Goal: Task Accomplishment & Management: Manage account settings

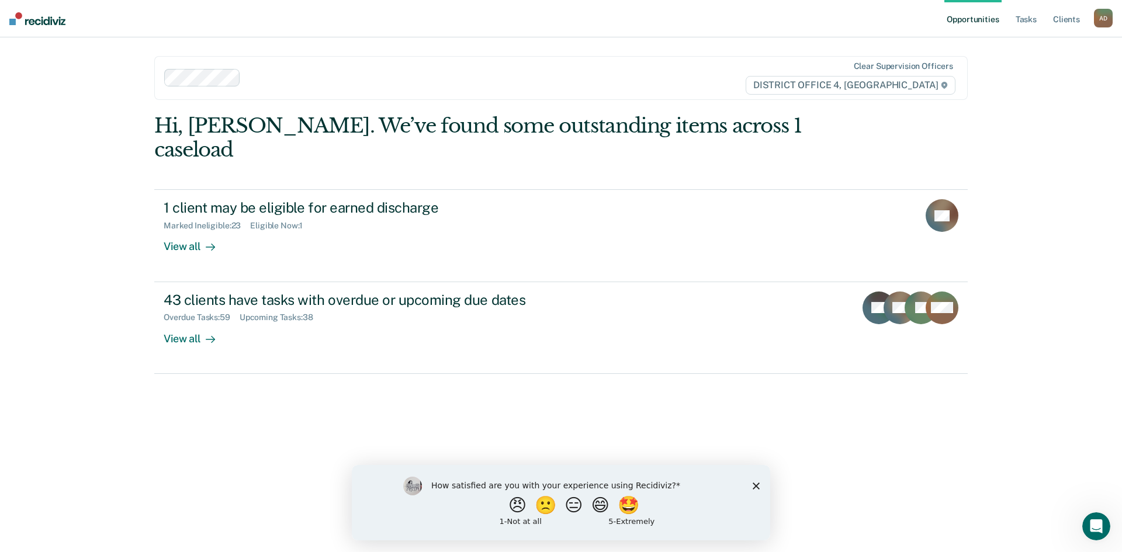
click at [758, 486] on icon "Close survey" at bounding box center [756, 485] width 7 height 7
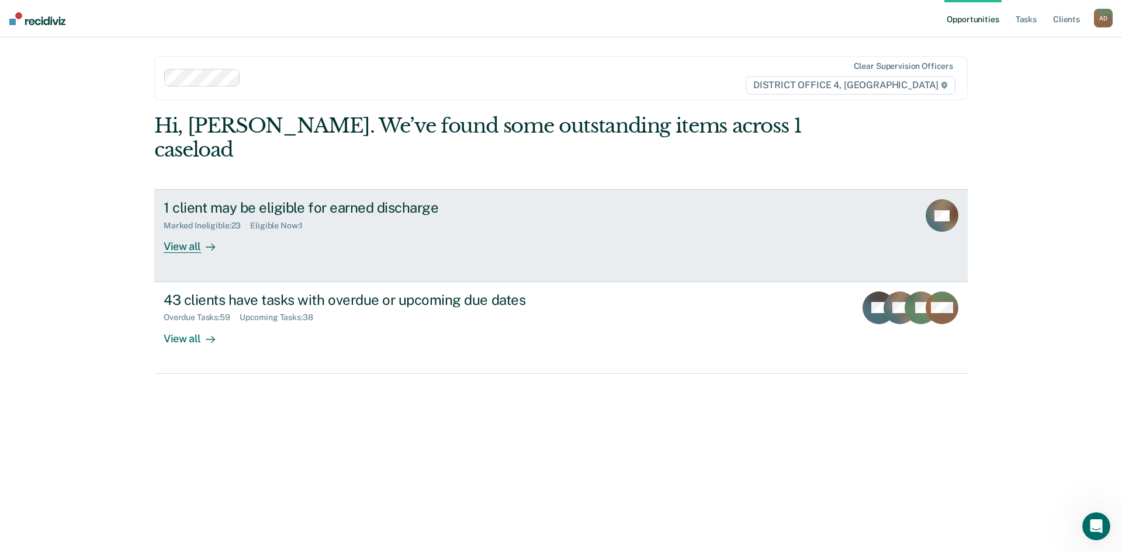
click at [359, 228] on div "1 client may be eligible for earned discharge Marked Ineligible : 23 Eligible N…" at bounding box center [383, 226] width 438 height 54
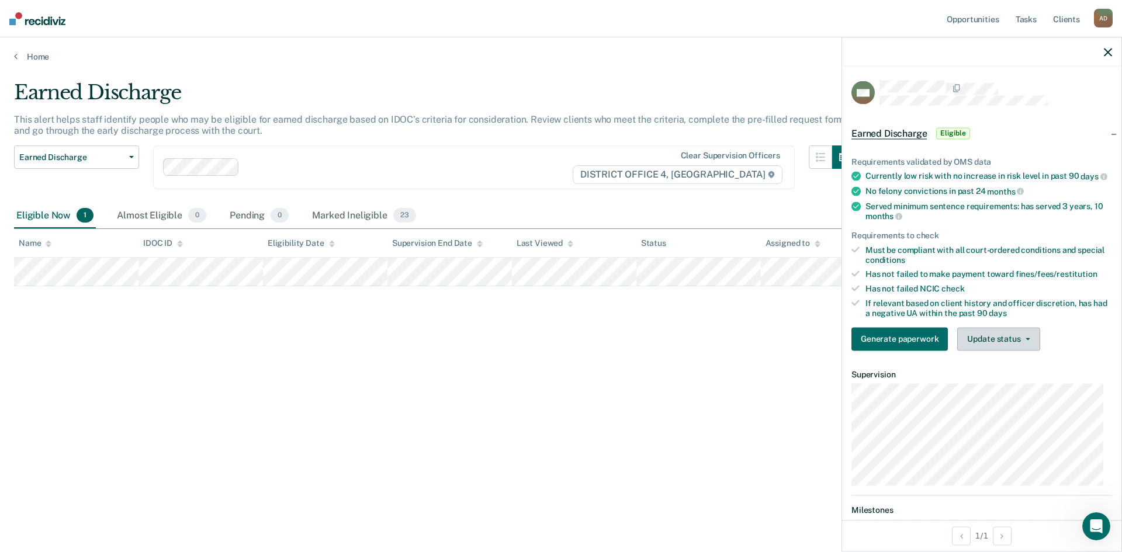
click at [1029, 346] on button "Update status" at bounding box center [999, 338] width 82 height 23
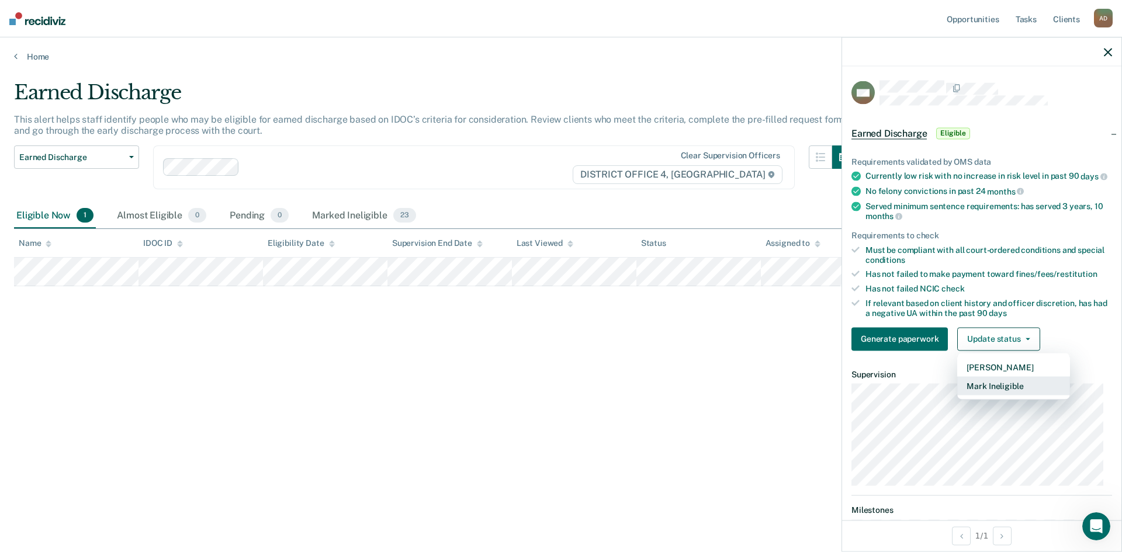
click at [1024, 393] on button "Mark Ineligible" at bounding box center [1014, 385] width 113 height 19
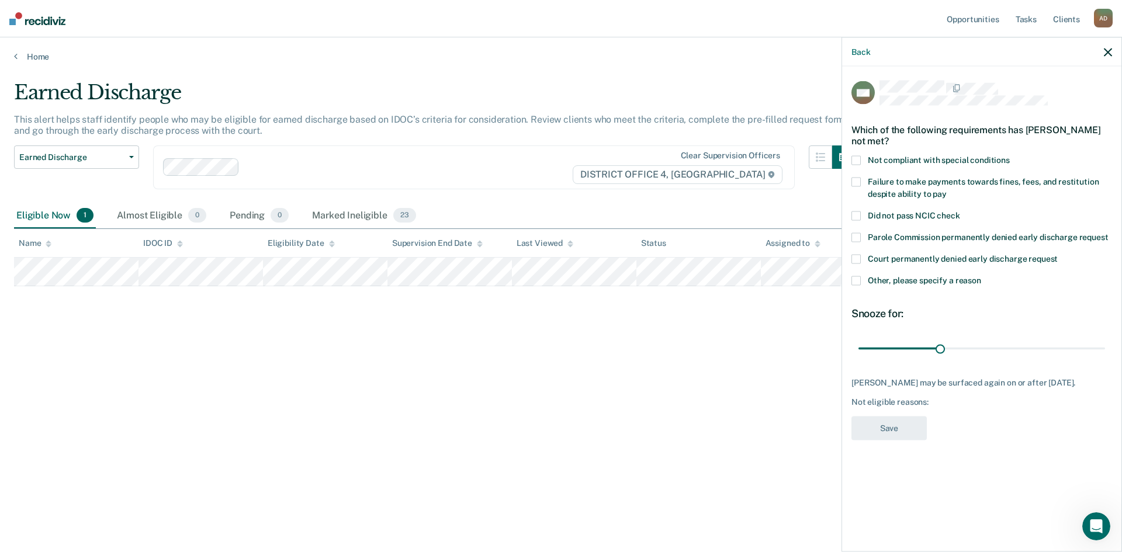
click at [858, 279] on span at bounding box center [856, 281] width 9 height 9
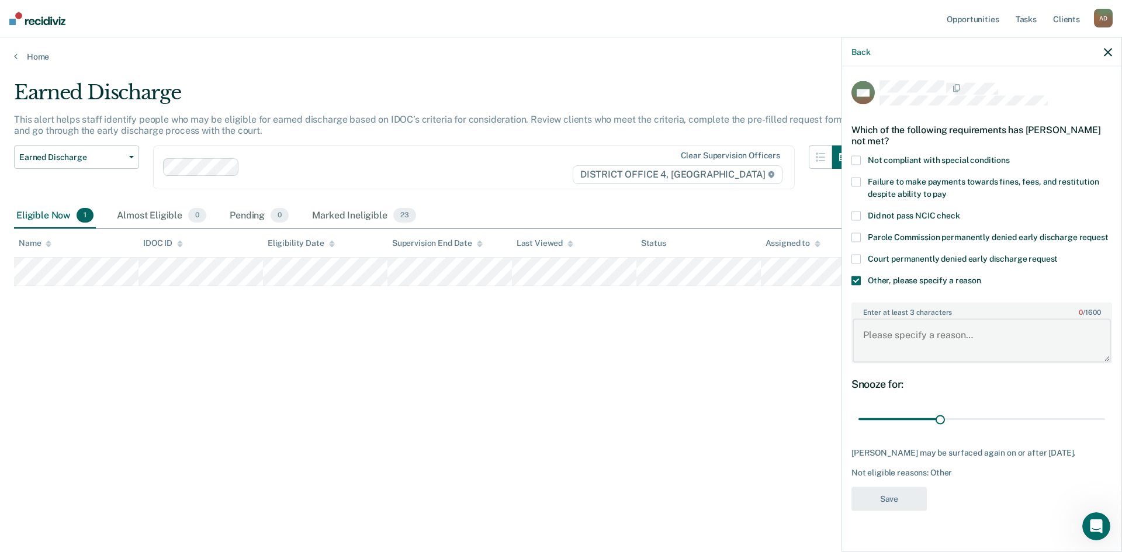
click at [899, 340] on textarea "Enter at least 3 characters 0 / 1600" at bounding box center [982, 340] width 258 height 43
type textarea "SO no ED"
click at [909, 493] on button "Save" at bounding box center [889, 499] width 75 height 24
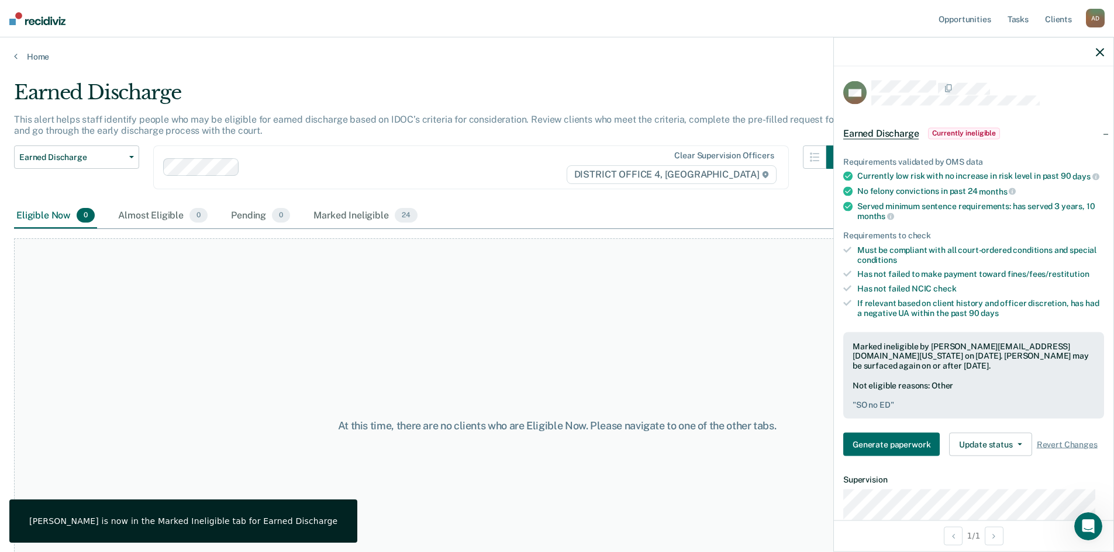
click at [1100, 50] on icon "button" at bounding box center [1100, 52] width 8 height 8
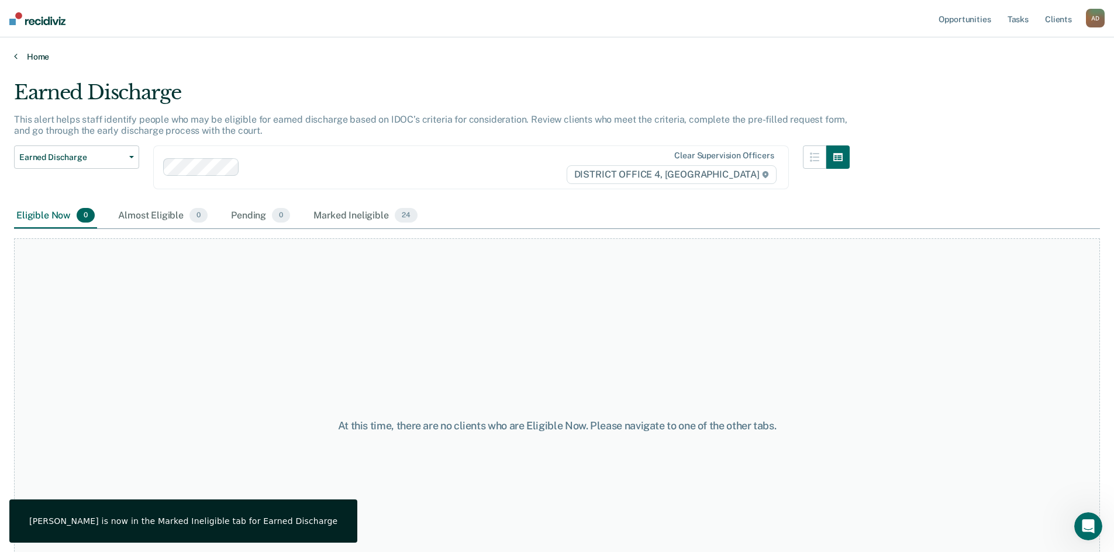
click at [29, 57] on link "Home" at bounding box center [557, 56] width 1086 height 11
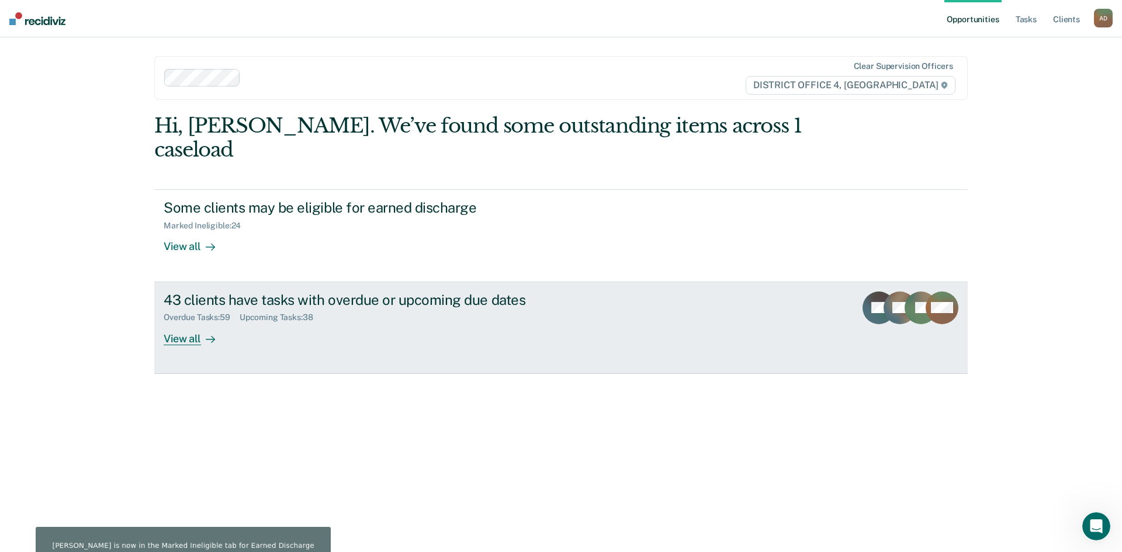
click at [419, 310] on div "43 clients have tasks with overdue or upcoming due dates Overdue Tasks : 59 Upc…" at bounding box center [383, 319] width 438 height 54
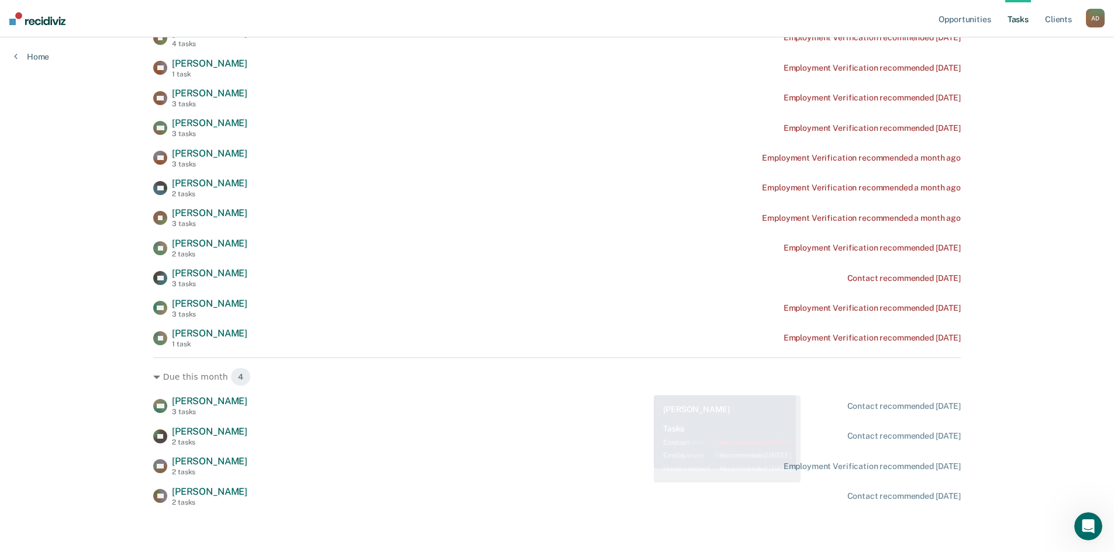
scroll to position [1062, 0]
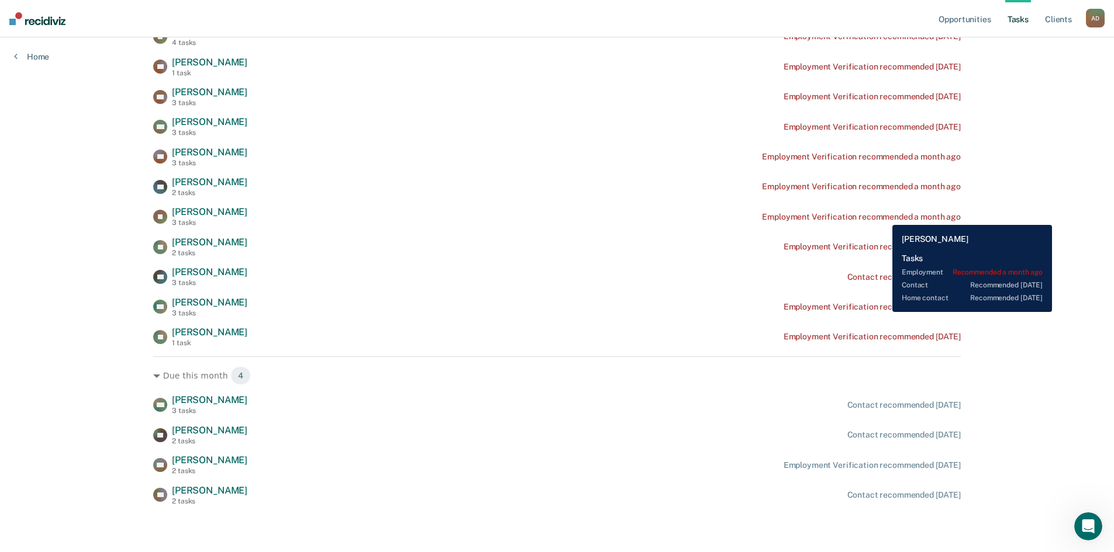
click at [883, 216] on div "Employment Verification recommended a month ago" at bounding box center [861, 217] width 198 height 10
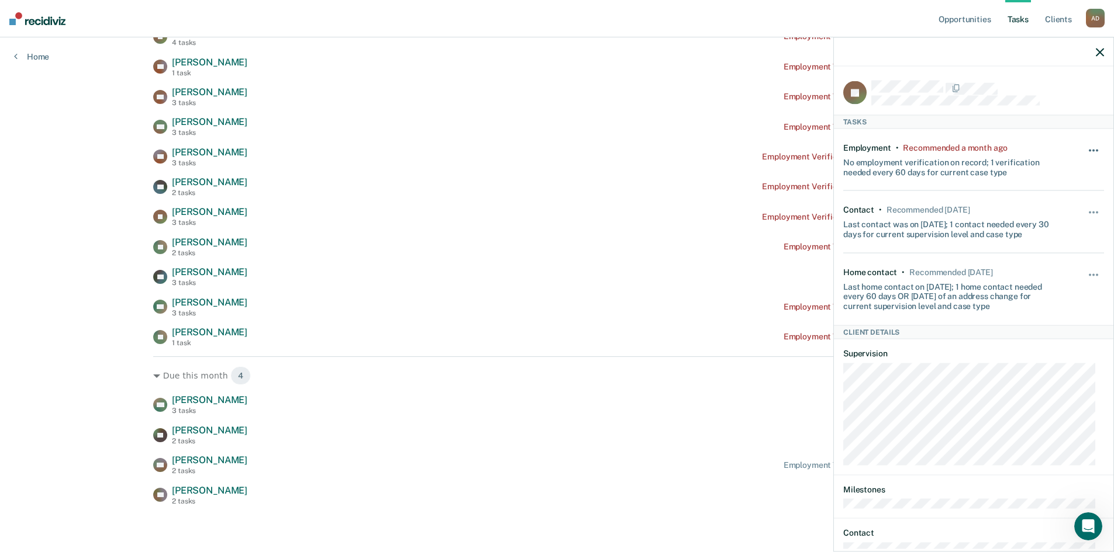
click at [1086, 148] on button "button" at bounding box center [1094, 156] width 20 height 19
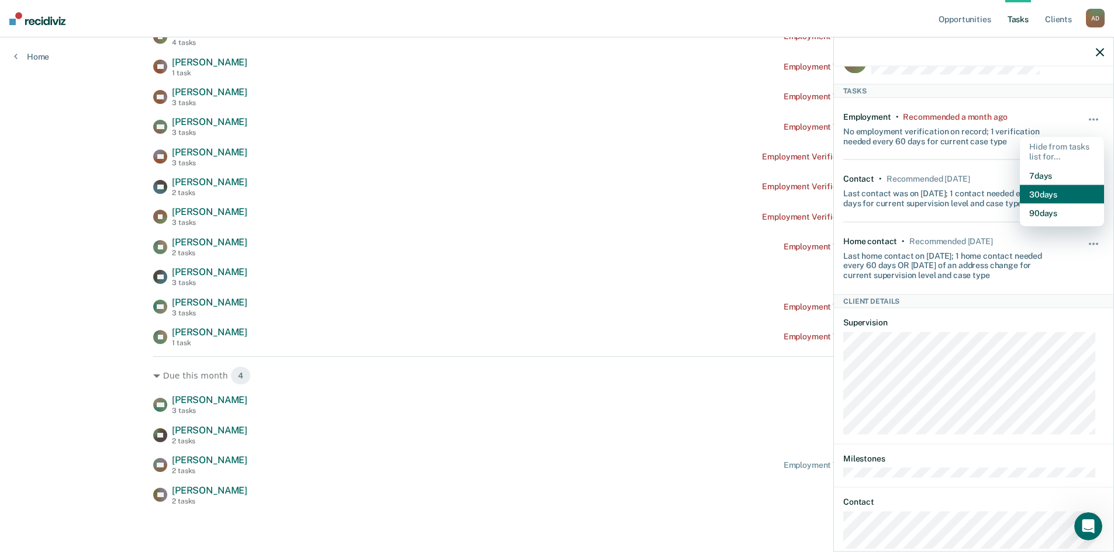
scroll to position [0, 0]
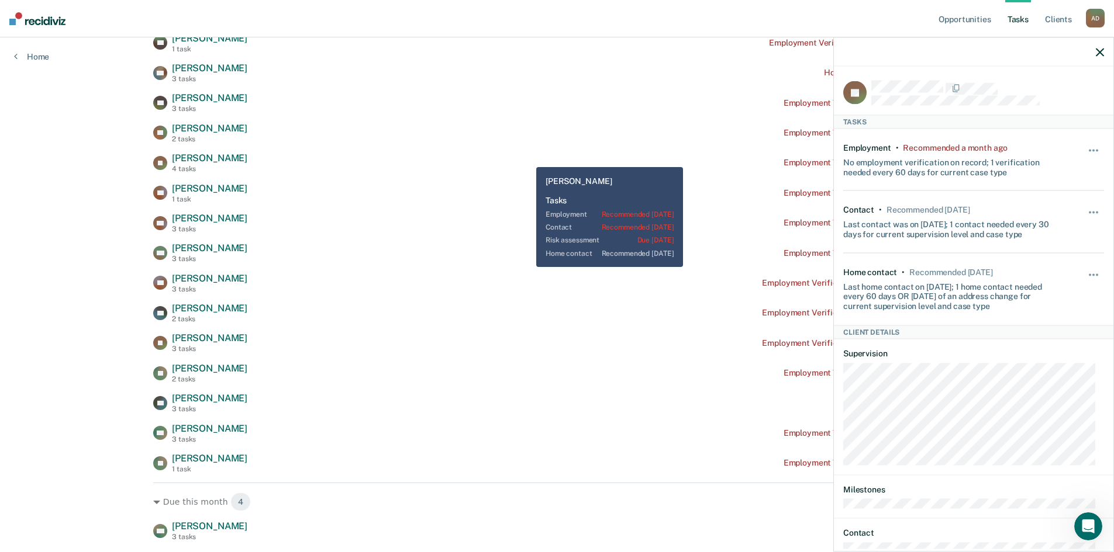
scroll to position [1052, 0]
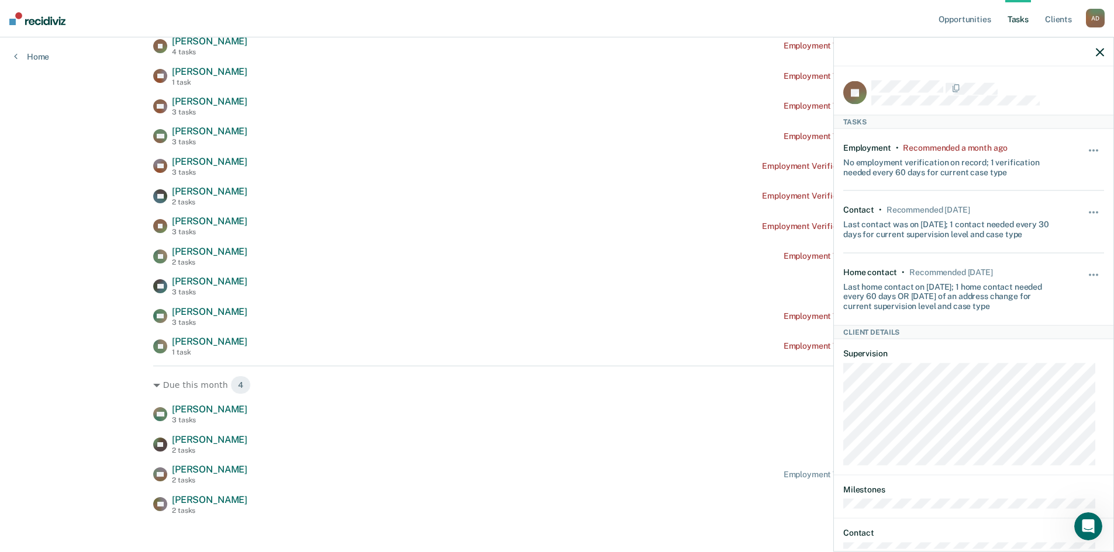
click at [1102, 51] on icon "button" at bounding box center [1100, 52] width 8 height 8
